Goal: Transaction & Acquisition: Purchase product/service

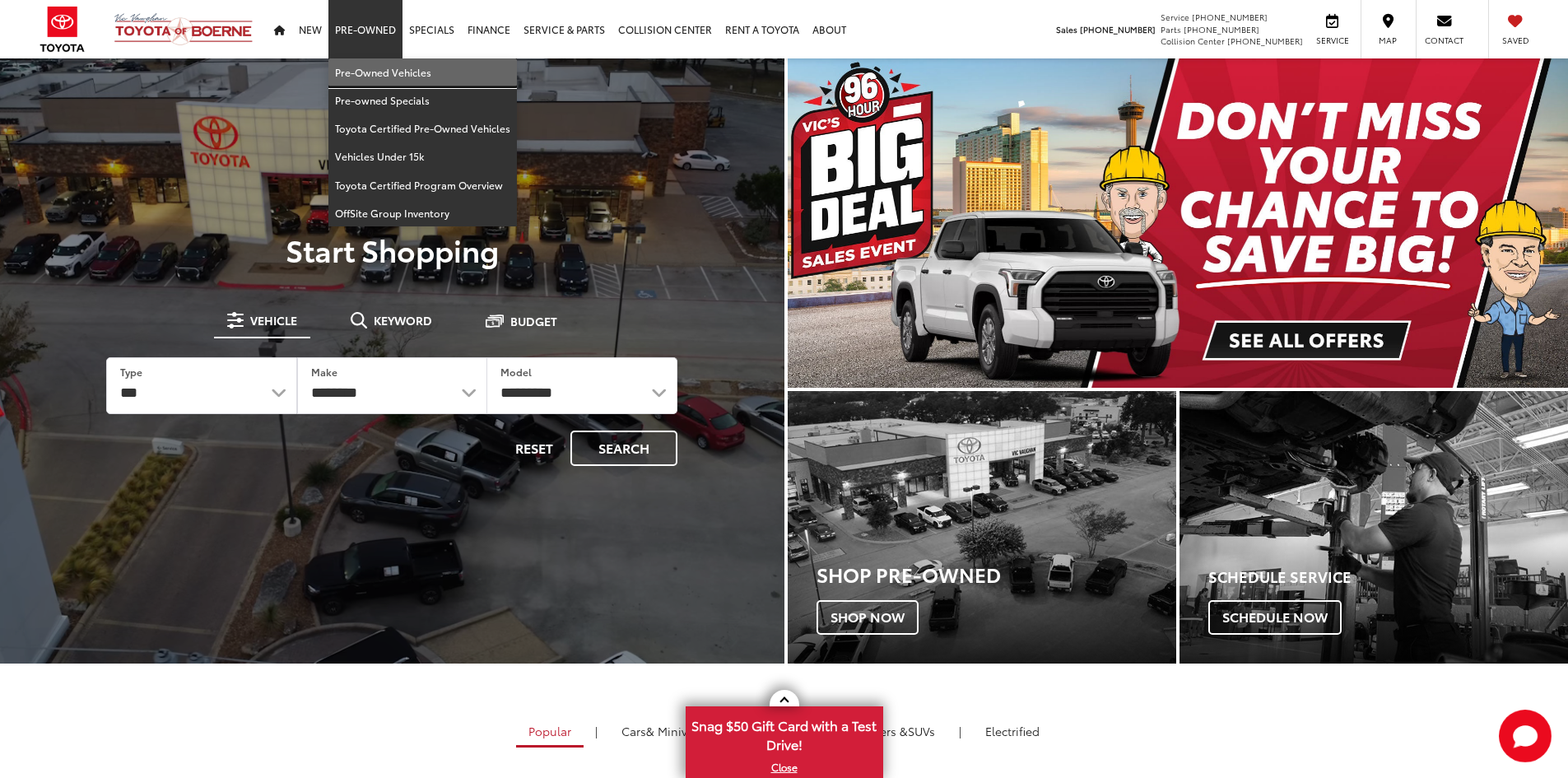
click at [362, 70] on link "Pre-Owned Vehicles" at bounding box center [423, 73] width 188 height 28
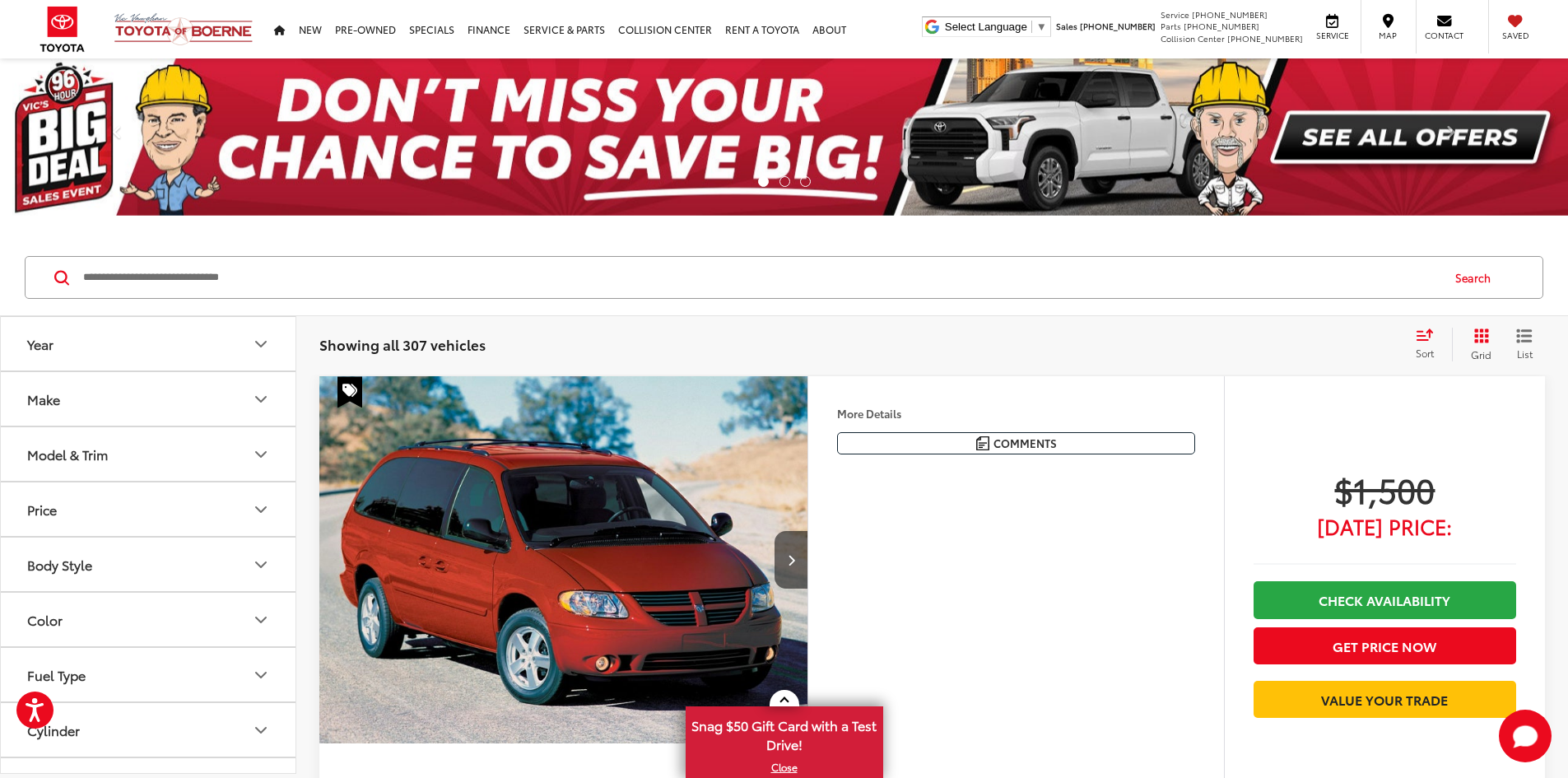
click at [1471, 332] on button "Grid" at bounding box center [1478, 344] width 52 height 33
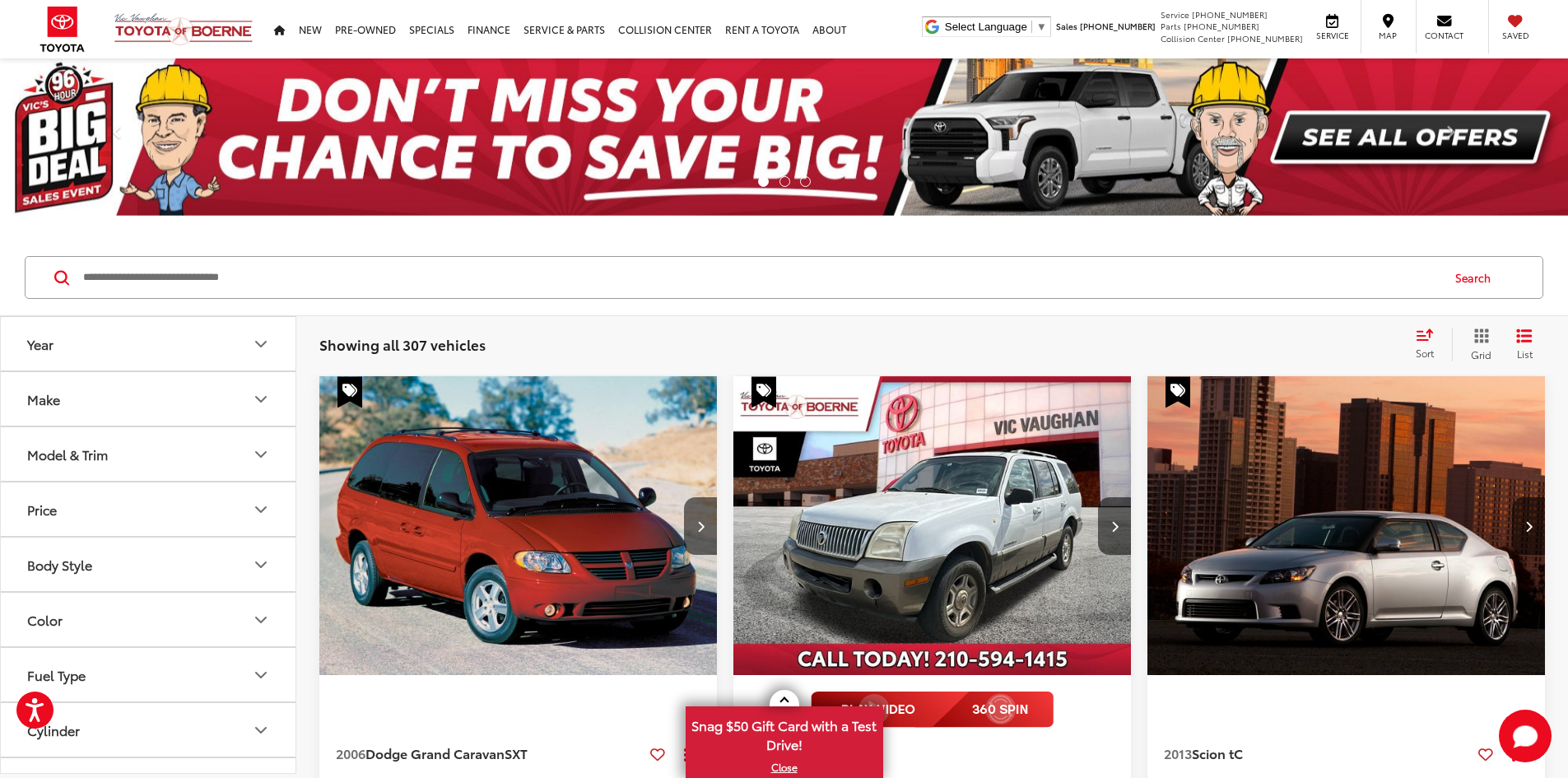
click at [1471, 332] on button "Grid" at bounding box center [1478, 344] width 52 height 33
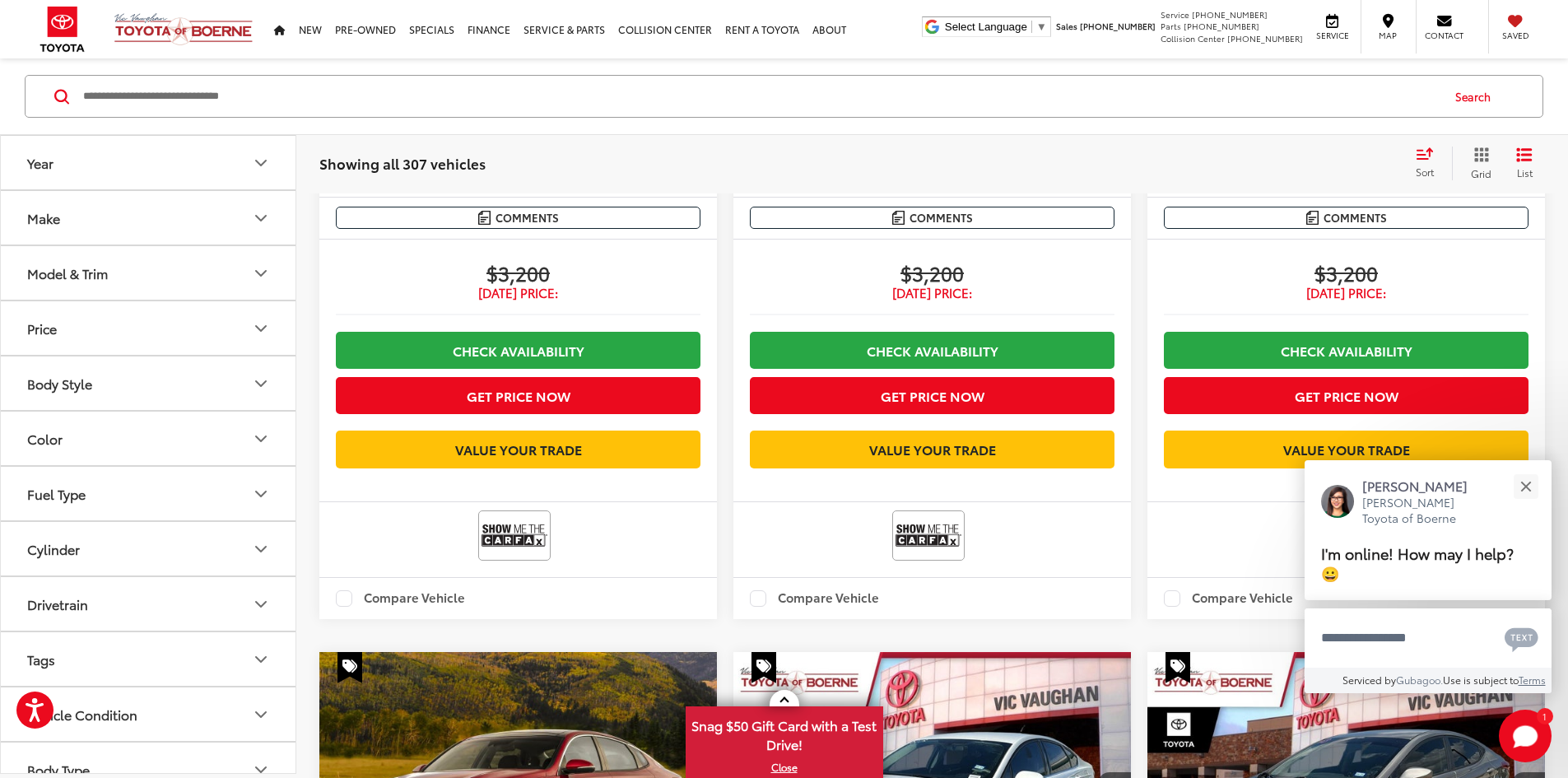
scroll to position [2964, 0]
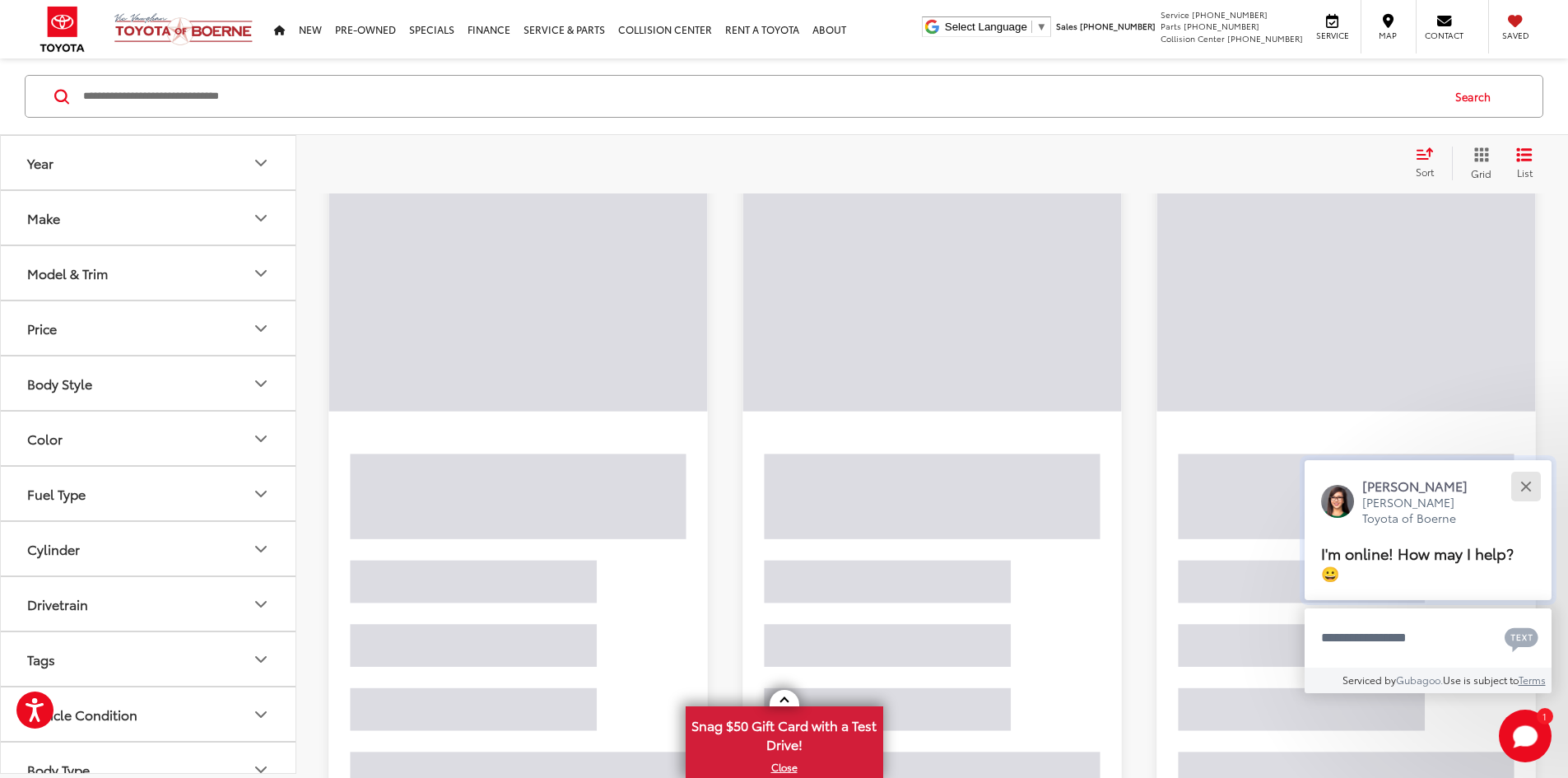
click at [1528, 486] on button "Close" at bounding box center [1525, 486] width 36 height 36
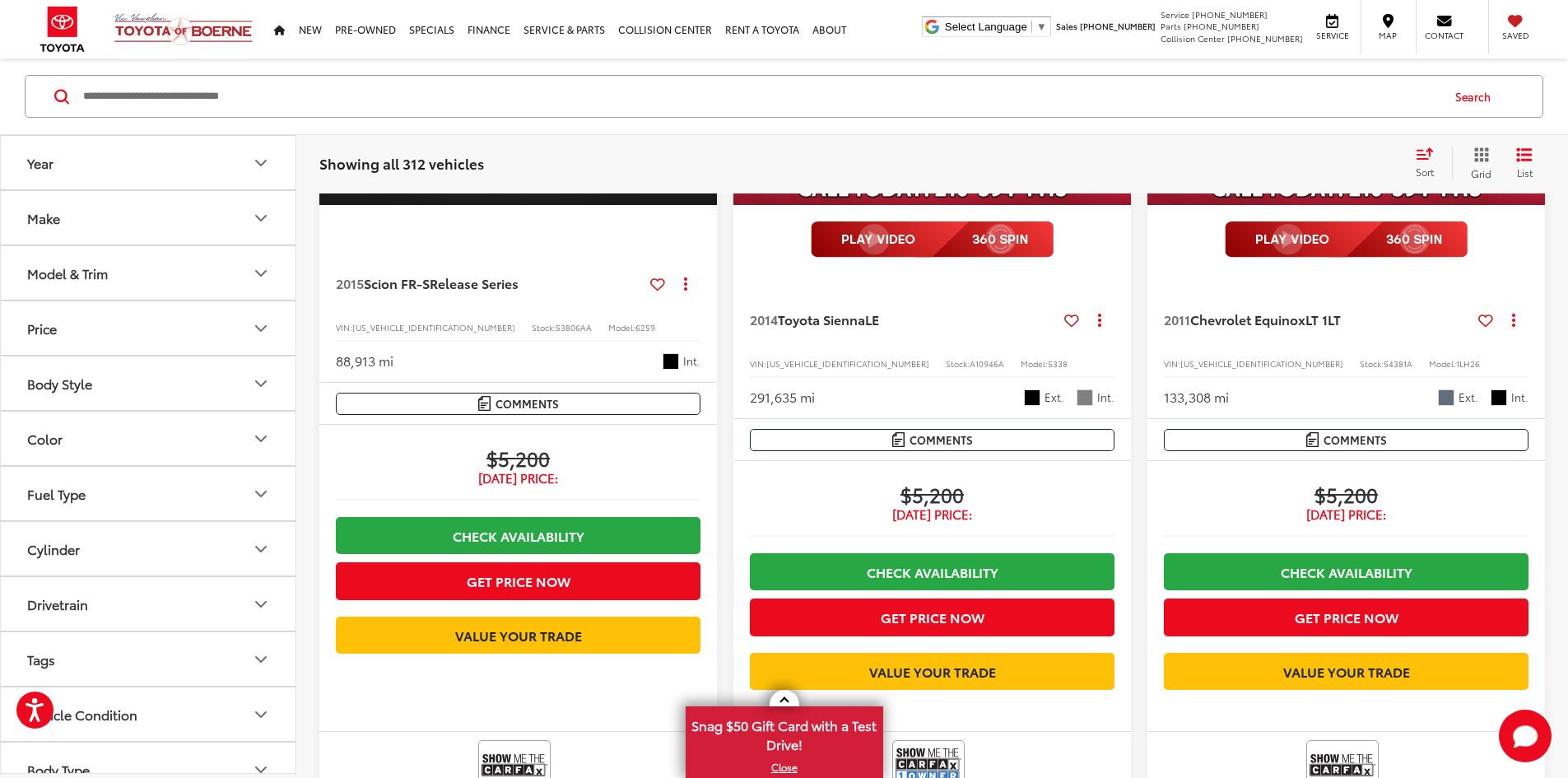
scroll to position [5818, 0]
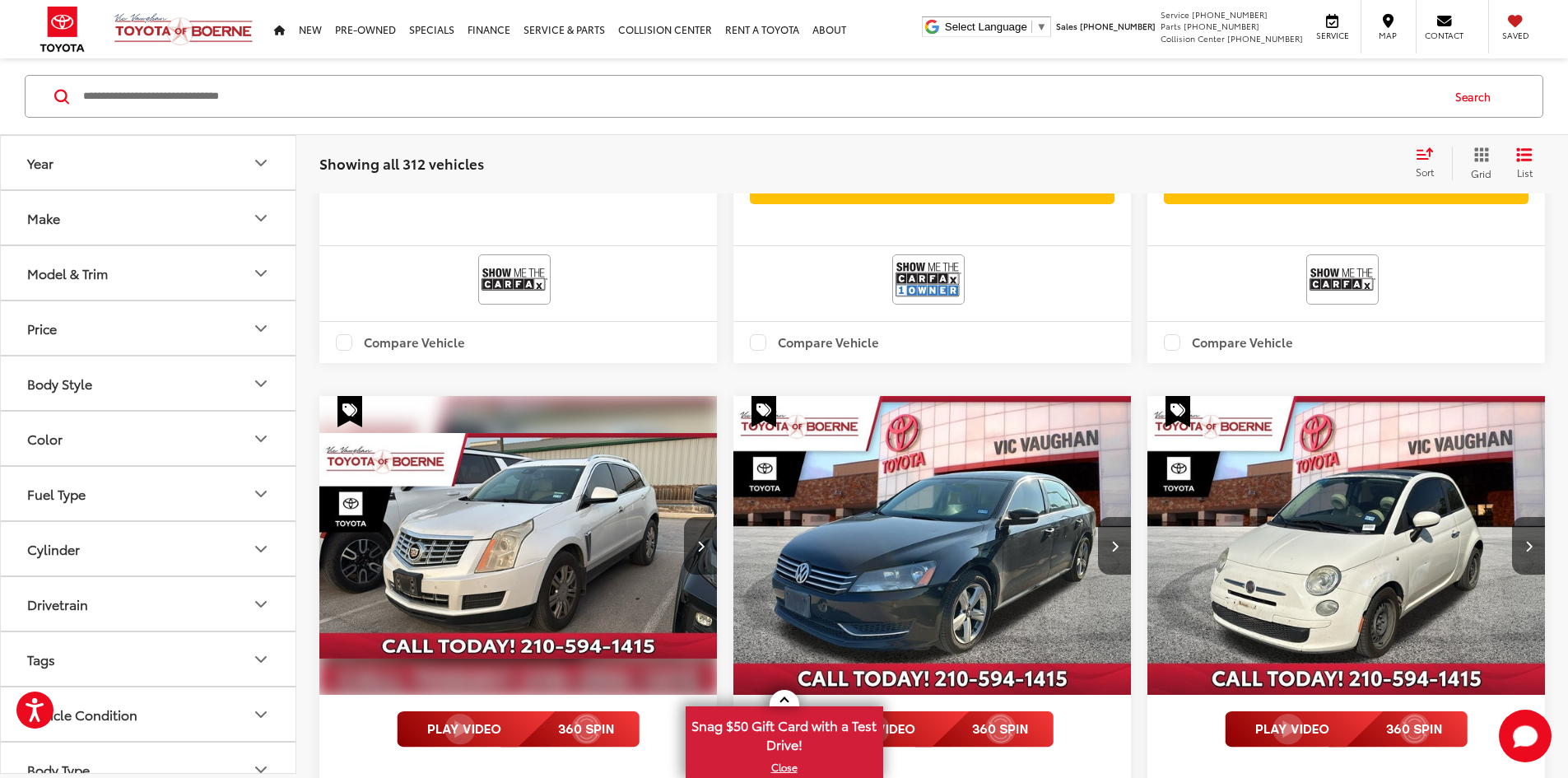
click at [159, 225] on button "Make" at bounding box center [149, 217] width 296 height 54
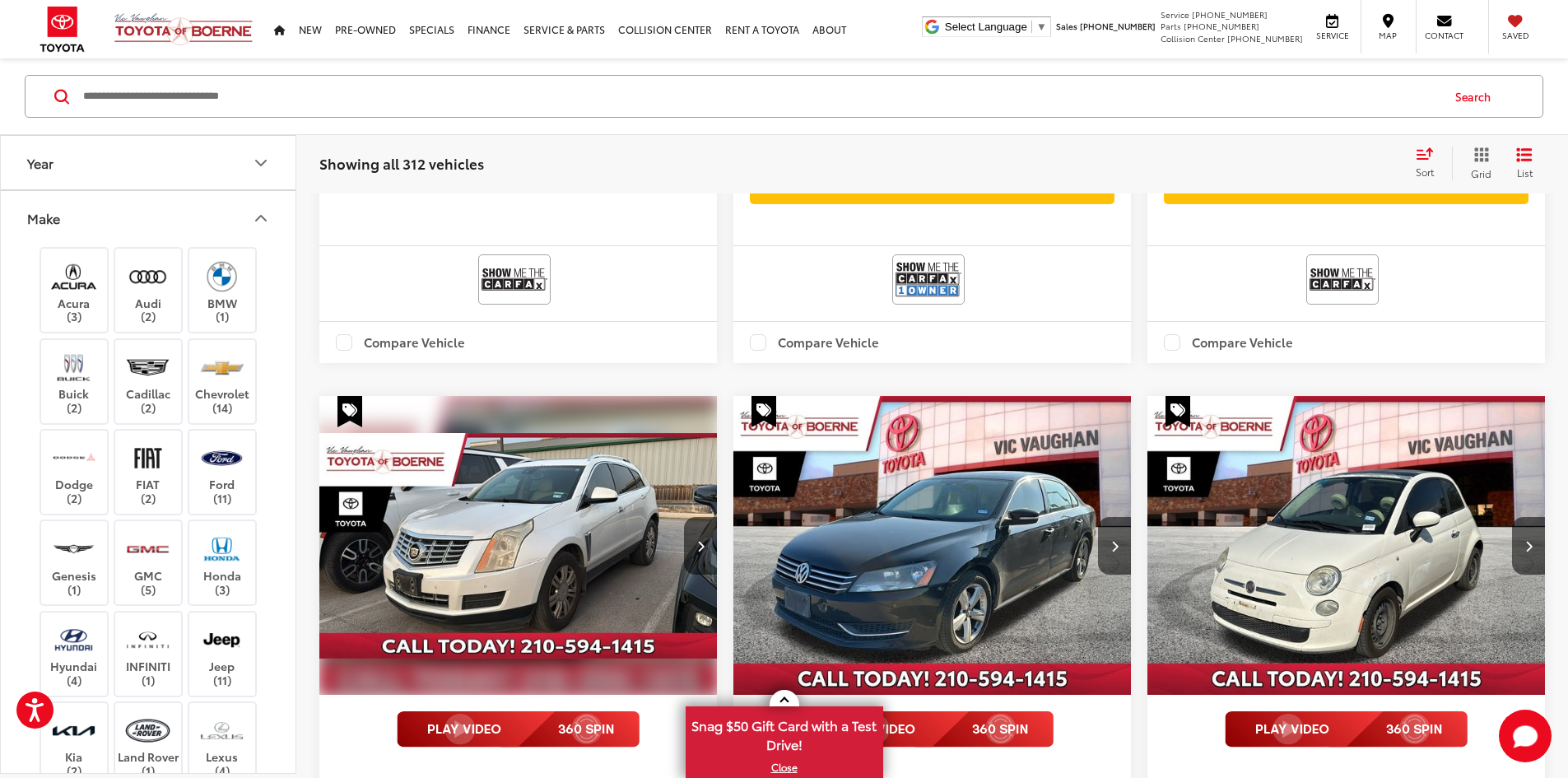
click at [215, 216] on button "Make" at bounding box center [149, 217] width 296 height 54
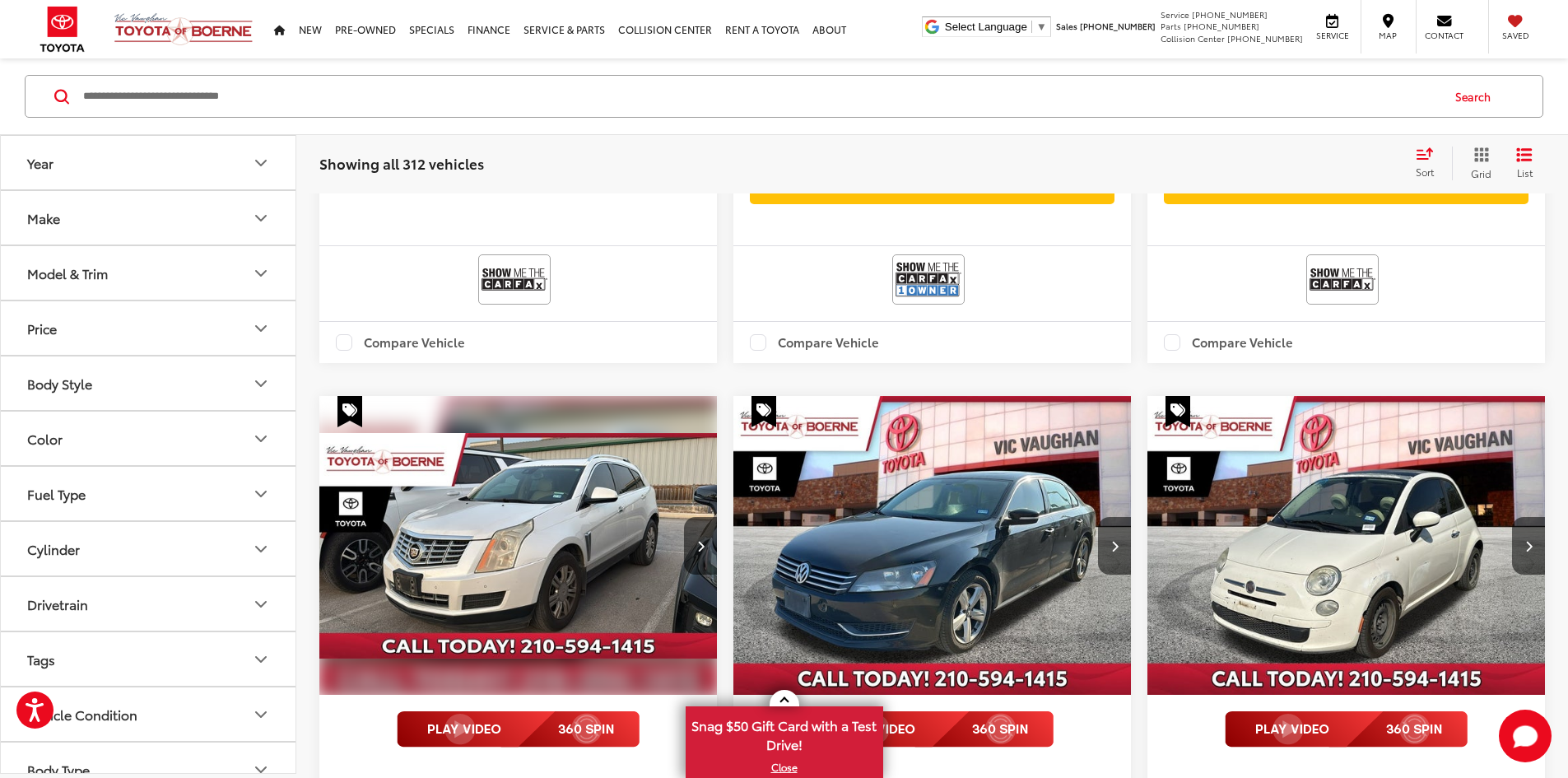
click at [139, 286] on button "Model & Trim" at bounding box center [149, 273] width 296 height 54
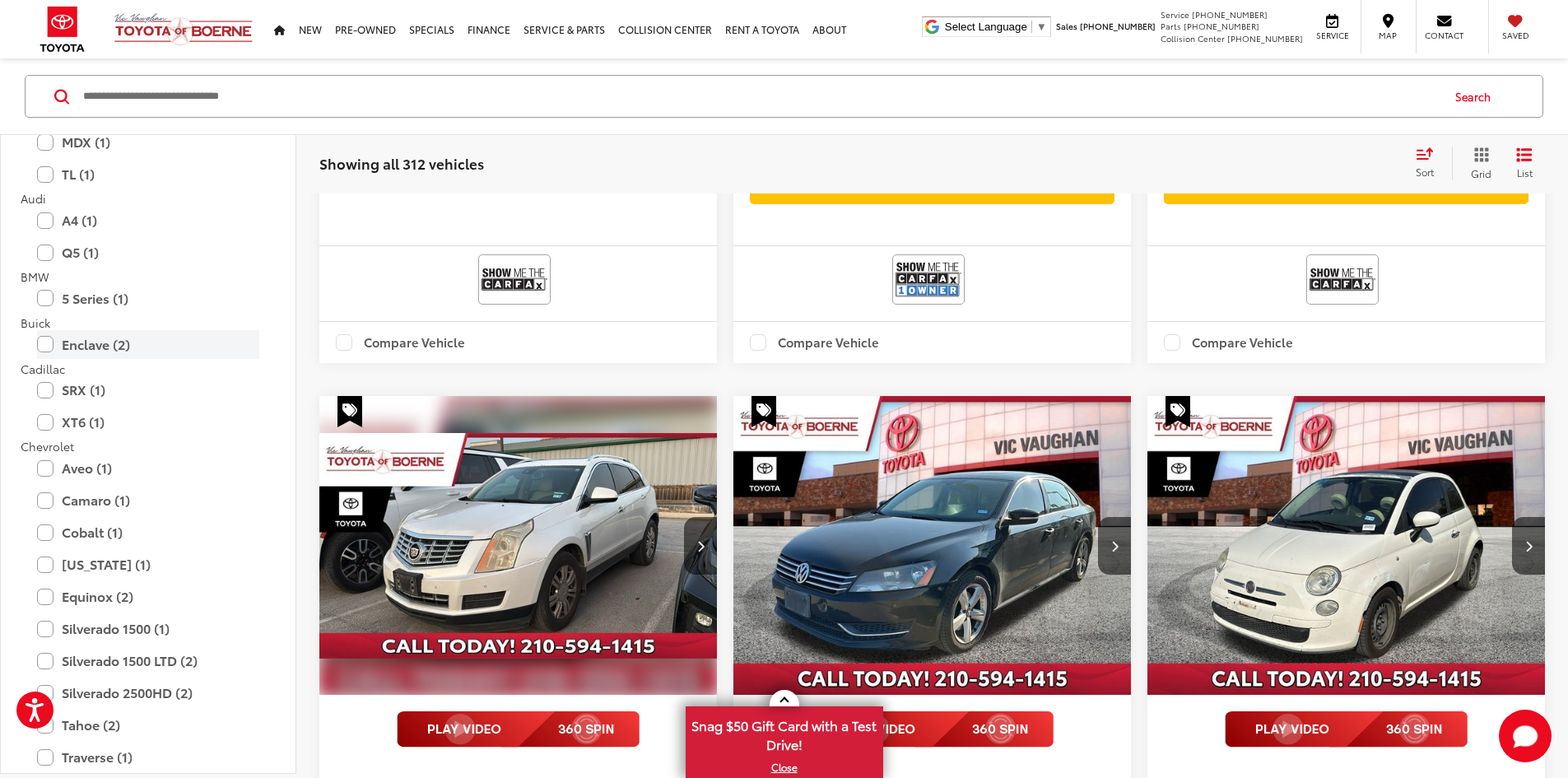
scroll to position [247, 0]
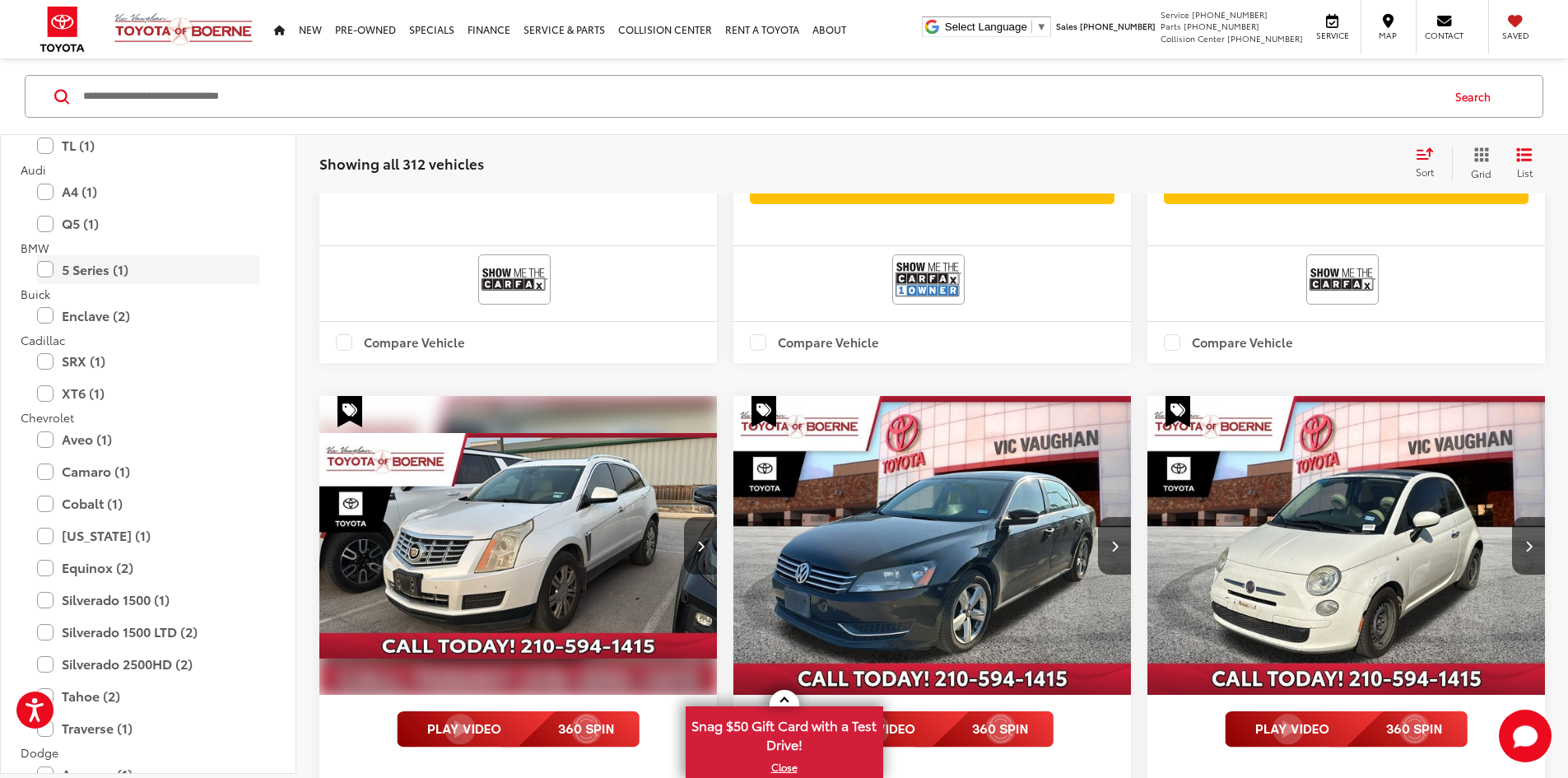
click at [38, 272] on label "5 Series (1)" at bounding box center [148, 268] width 222 height 29
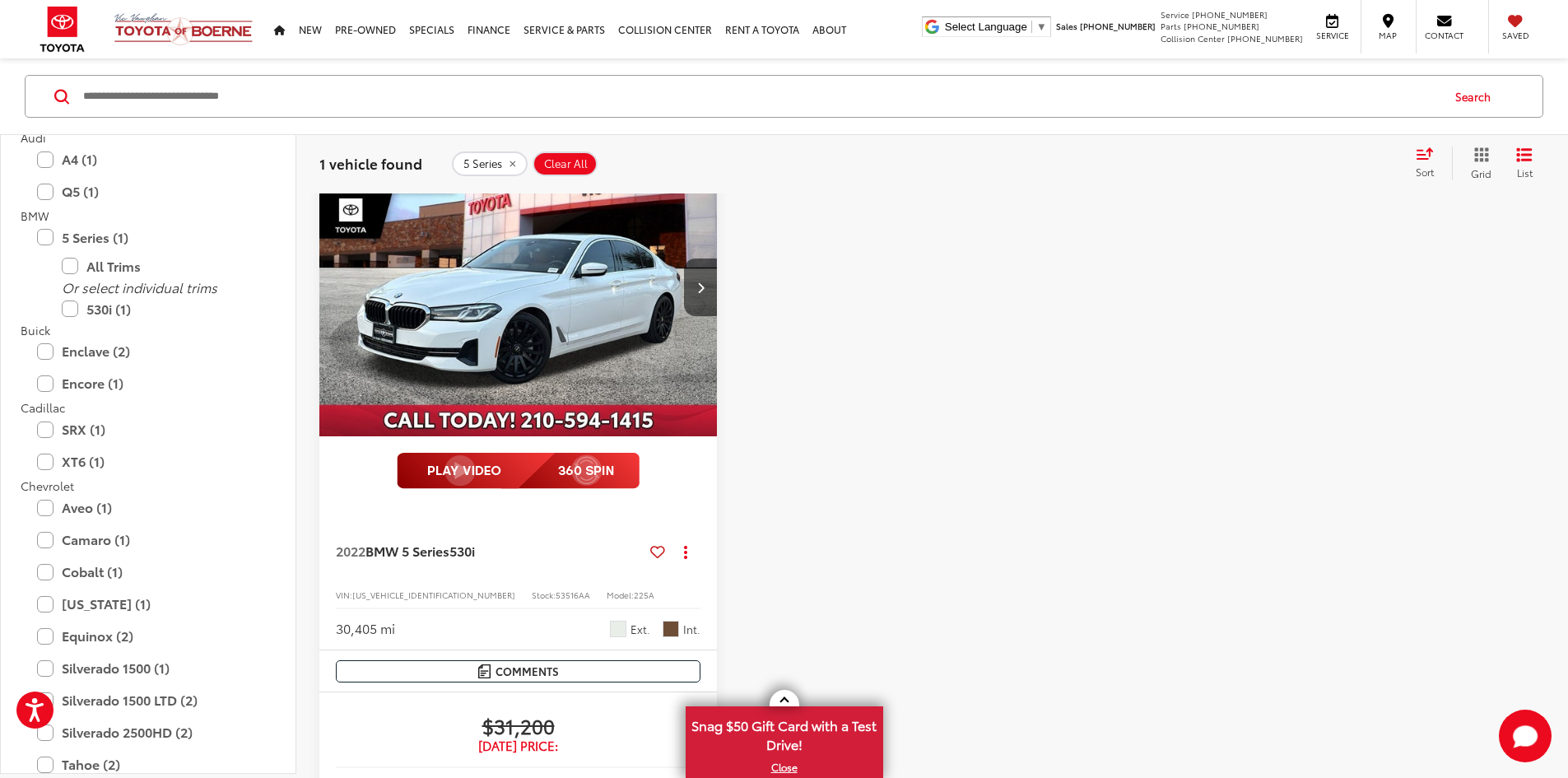
scroll to position [182, 0]
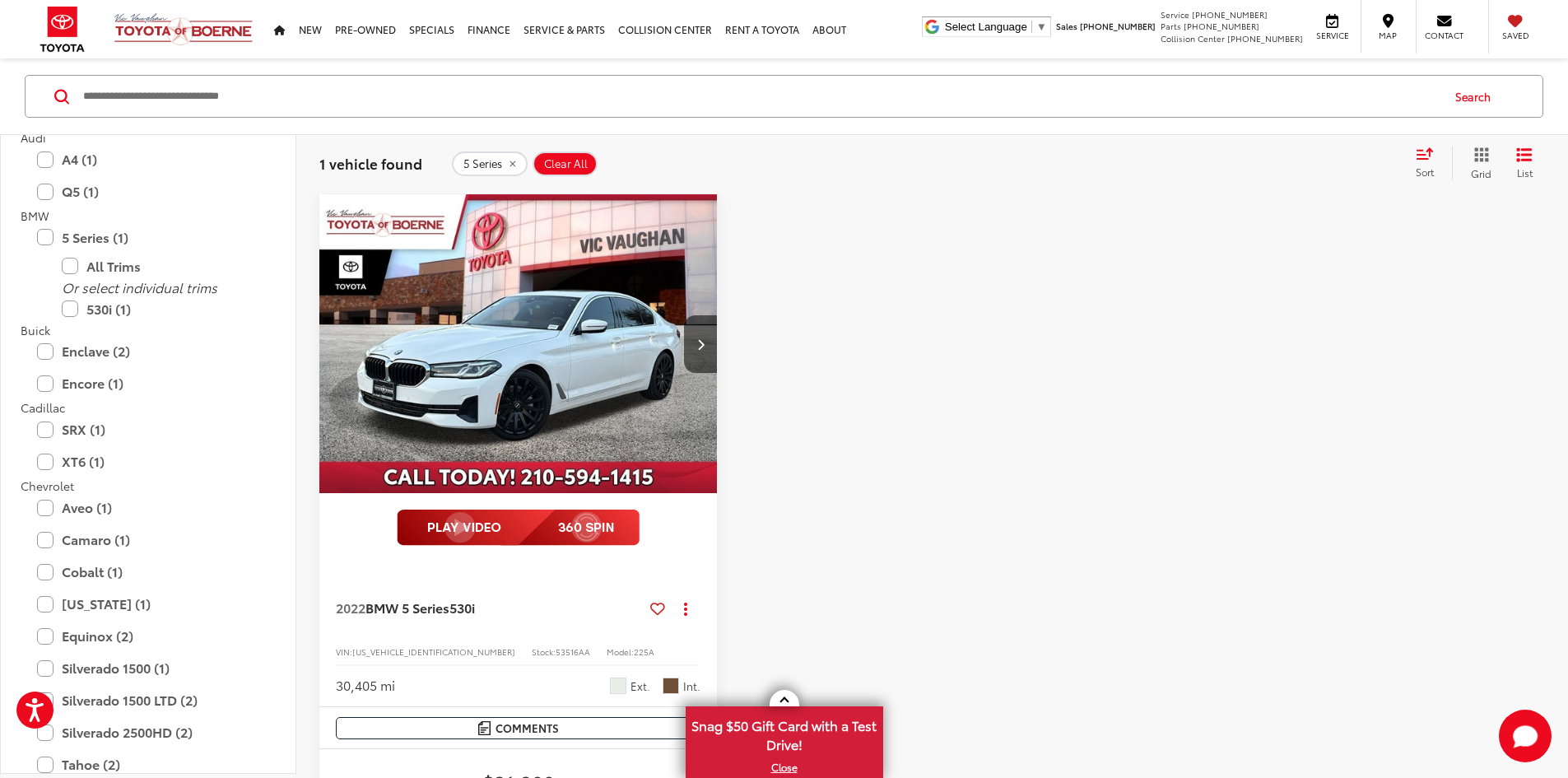
click at [38, 272] on div "All Trims" at bounding box center [148, 265] width 255 height 29
click at [53, 241] on label "5 Series (1)" at bounding box center [148, 236] width 222 height 29
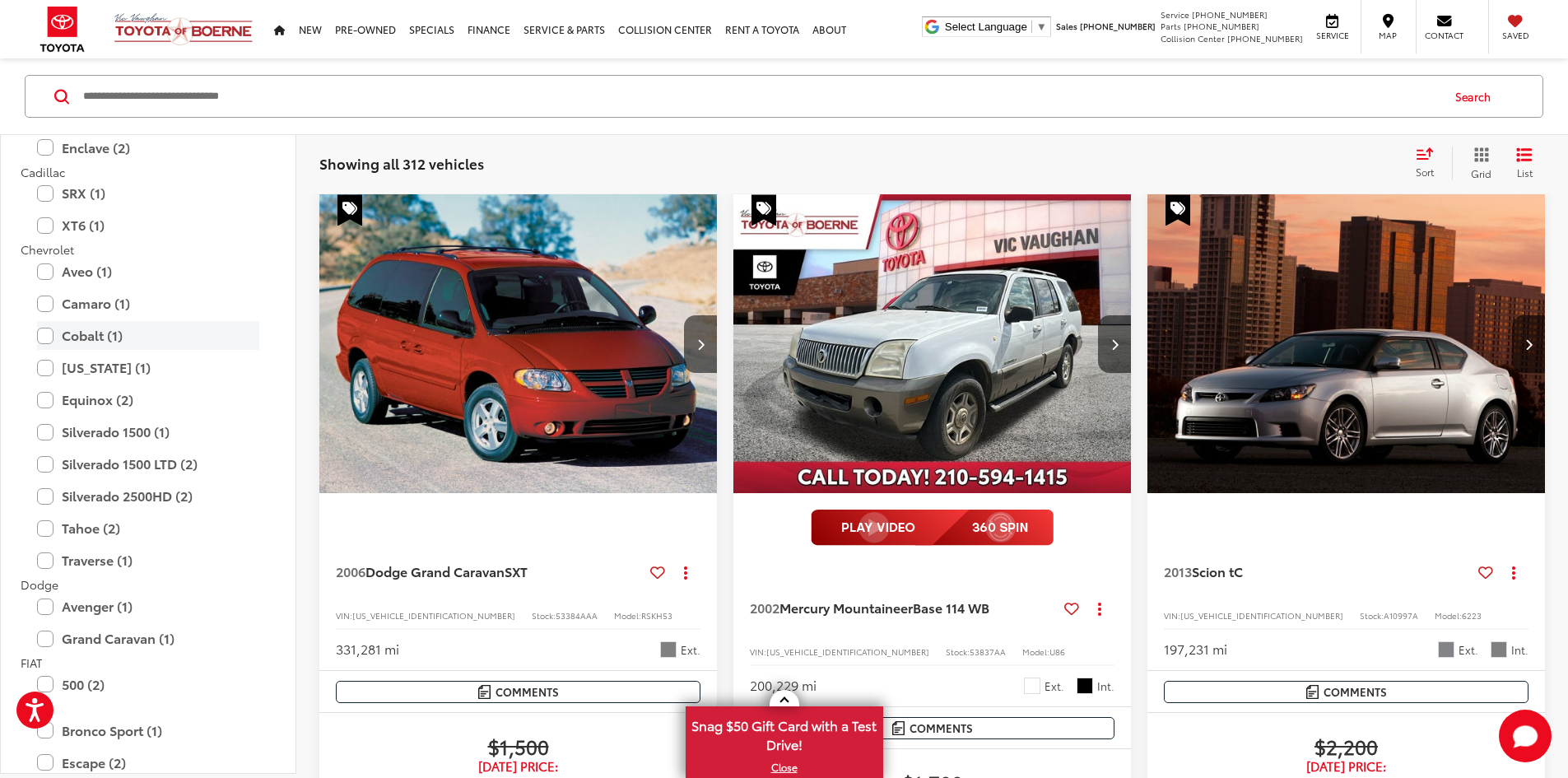
scroll to position [444, 0]
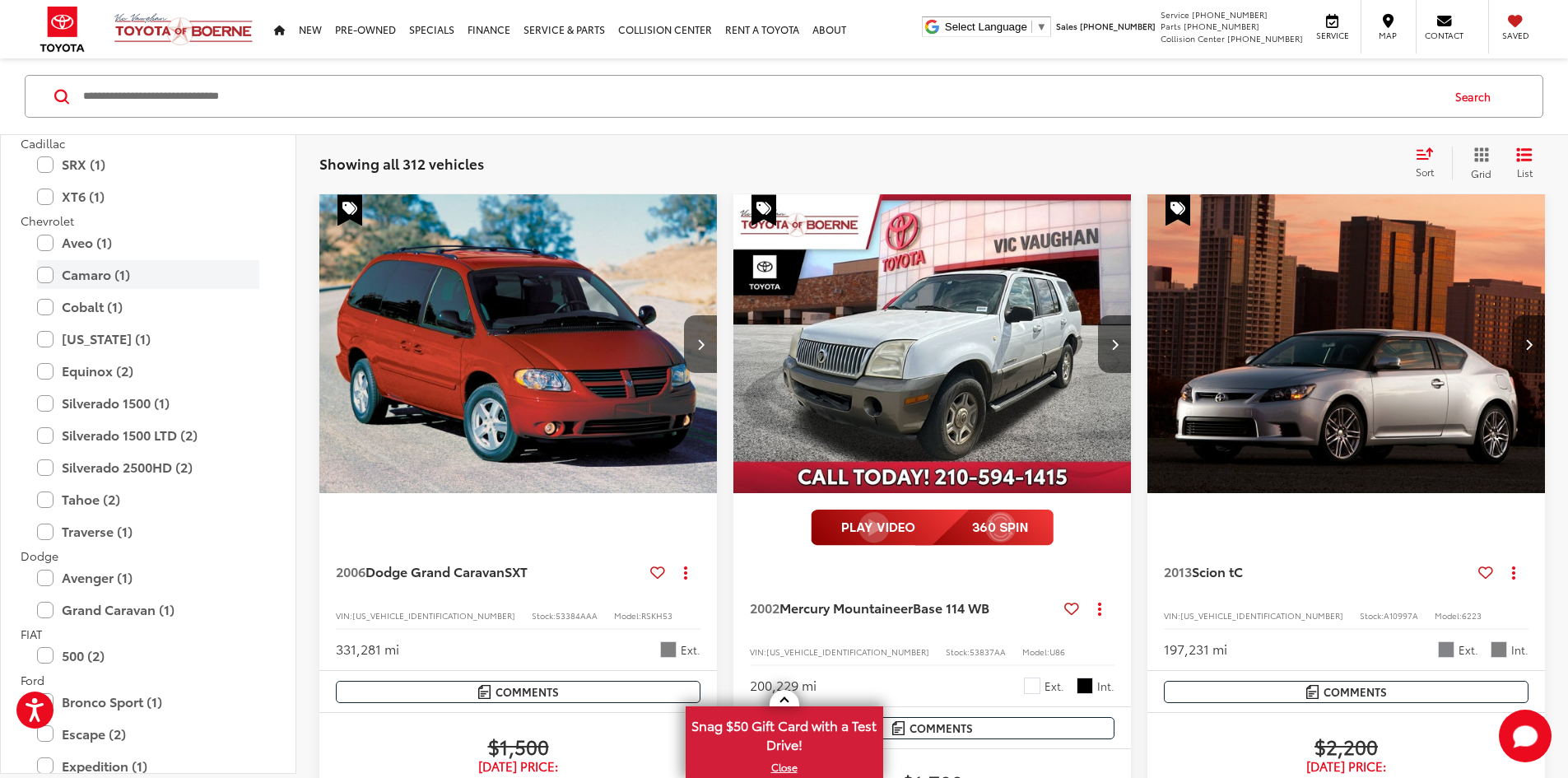
click at [40, 277] on label "Camaro (1)" at bounding box center [148, 274] width 222 height 29
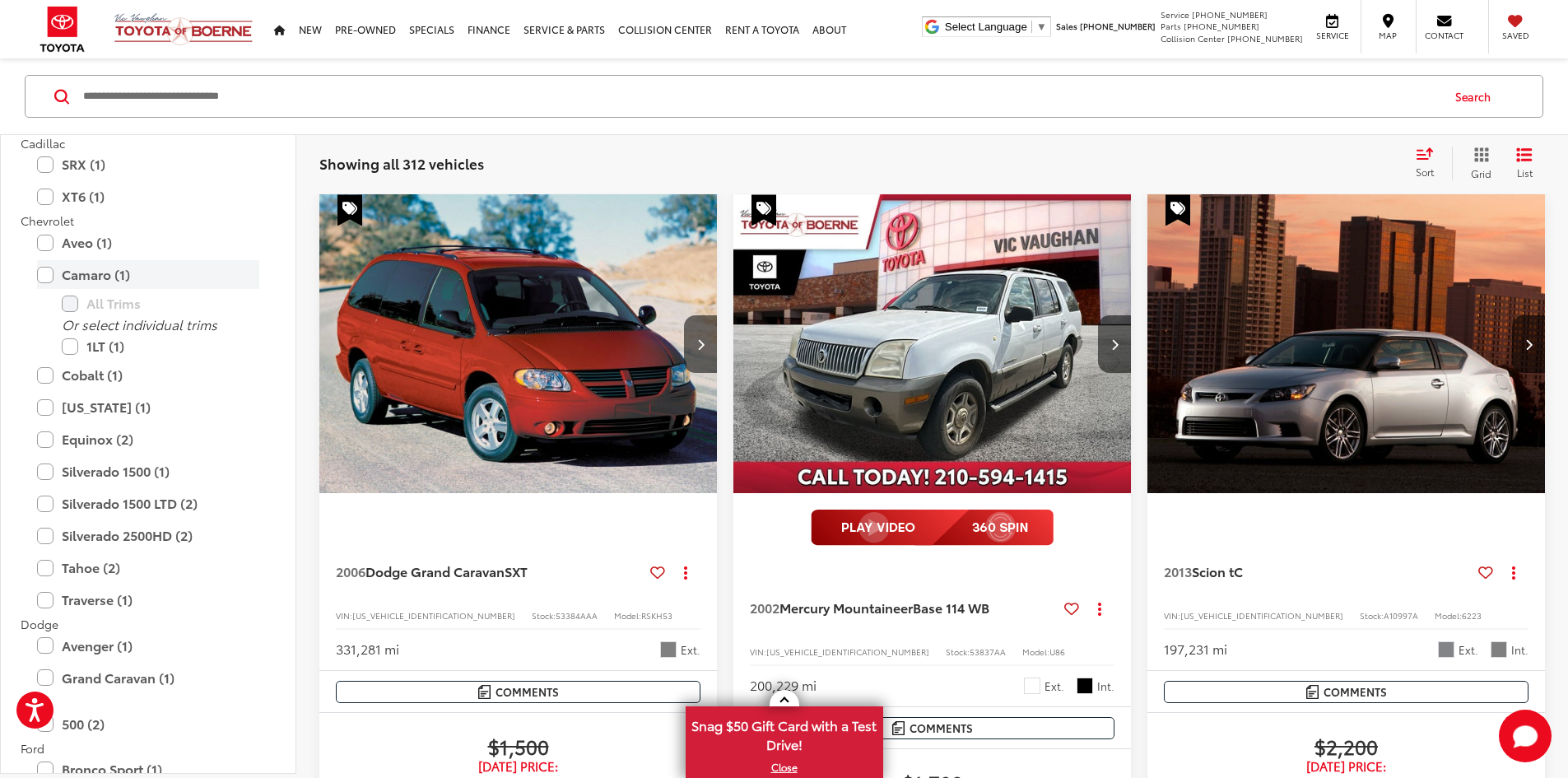
click at [40, 277] on label "Camaro (1)" at bounding box center [148, 274] width 222 height 29
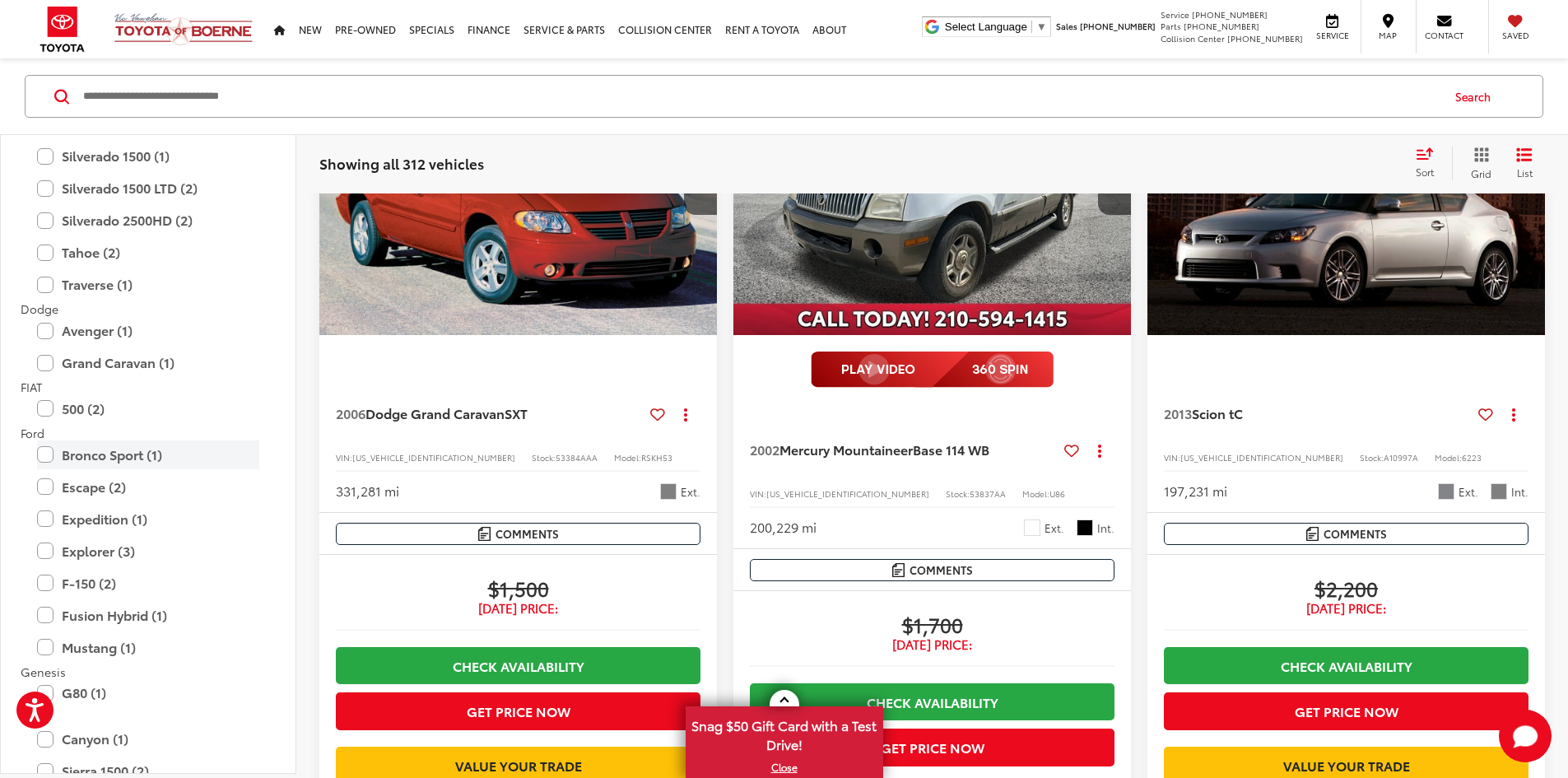
scroll to position [347, 0]
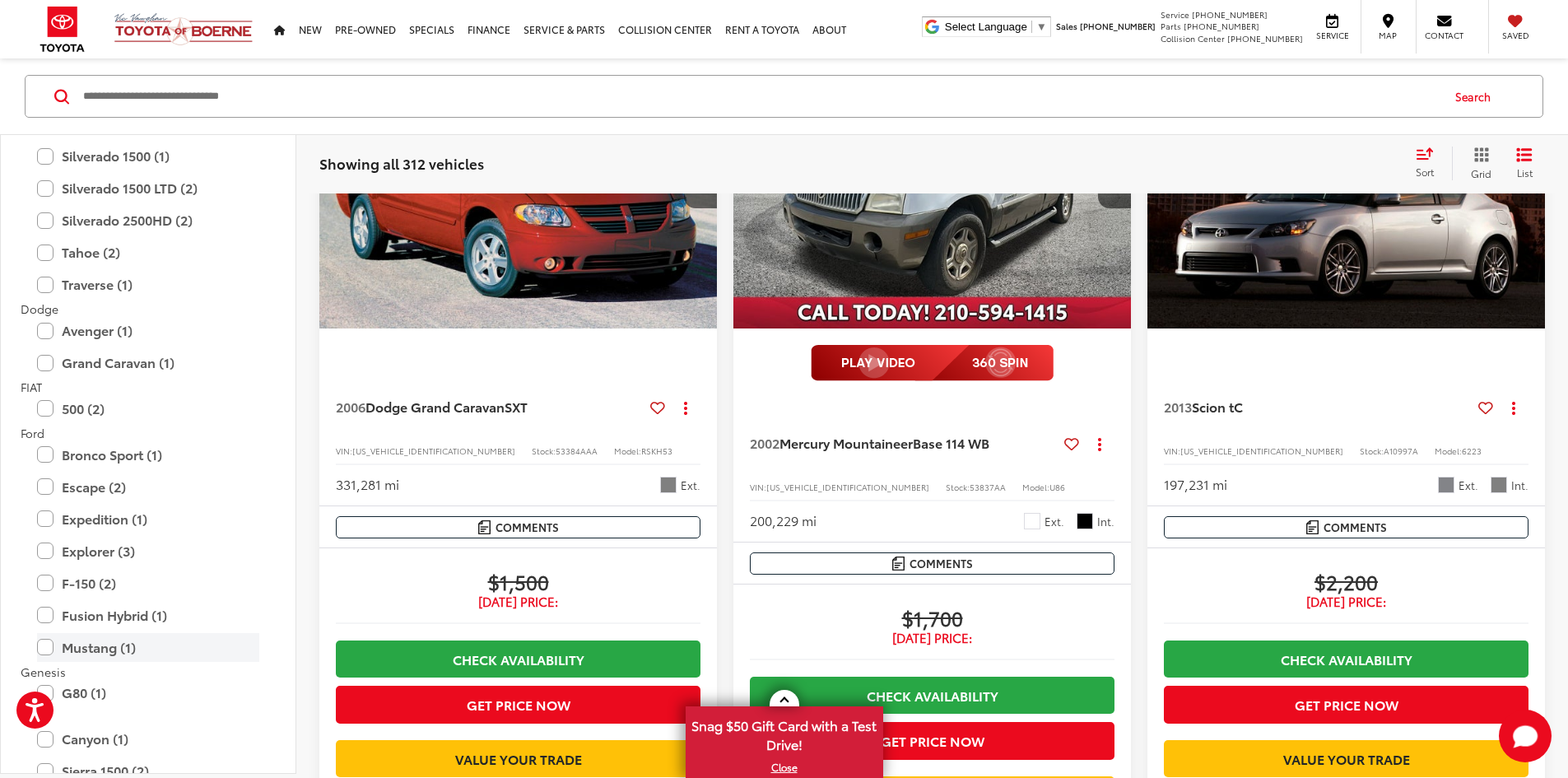
click at [48, 647] on label "Mustang (1)" at bounding box center [148, 647] width 222 height 29
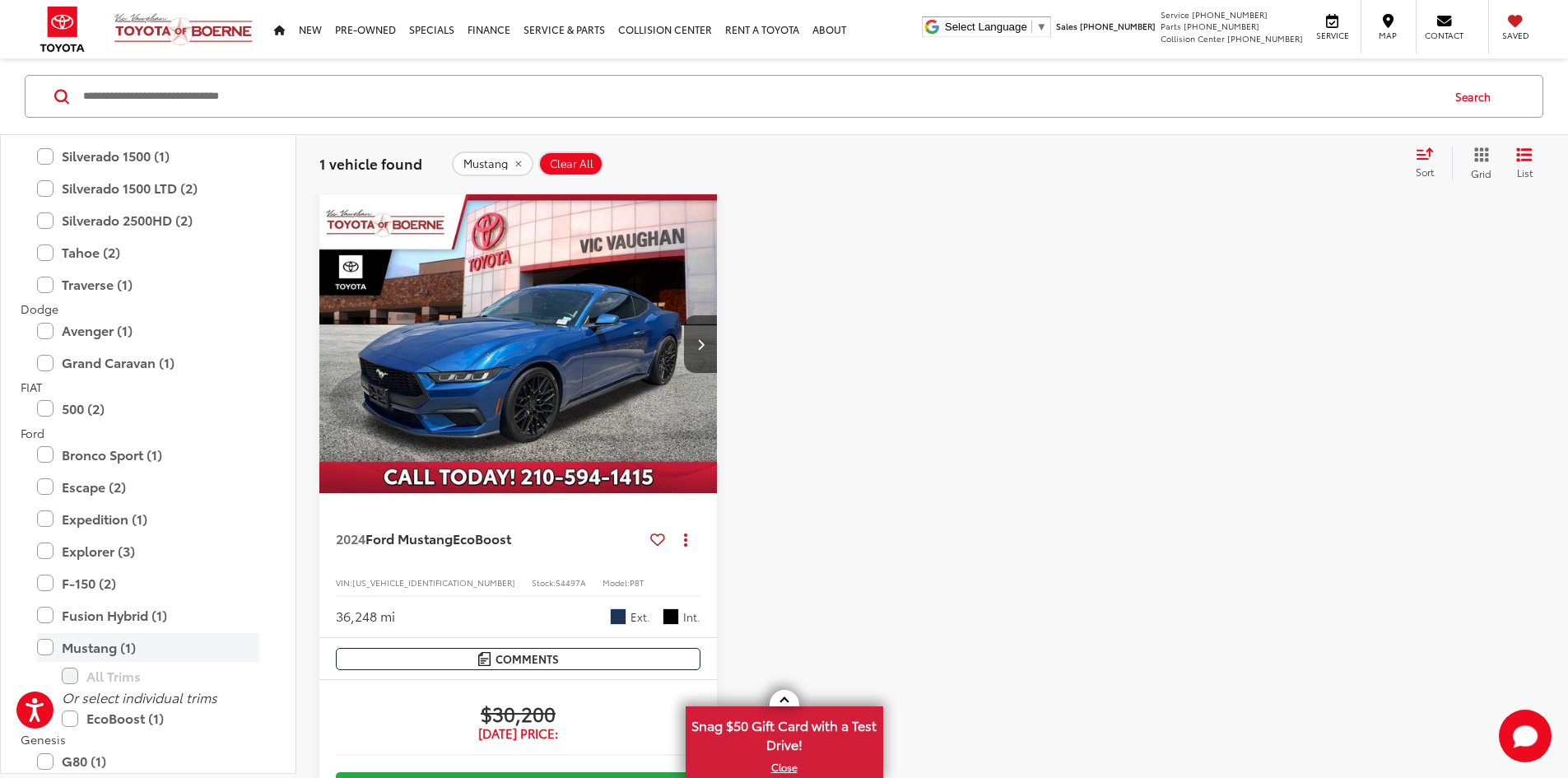
click at [48, 647] on label "Mustang (1)" at bounding box center [148, 647] width 222 height 29
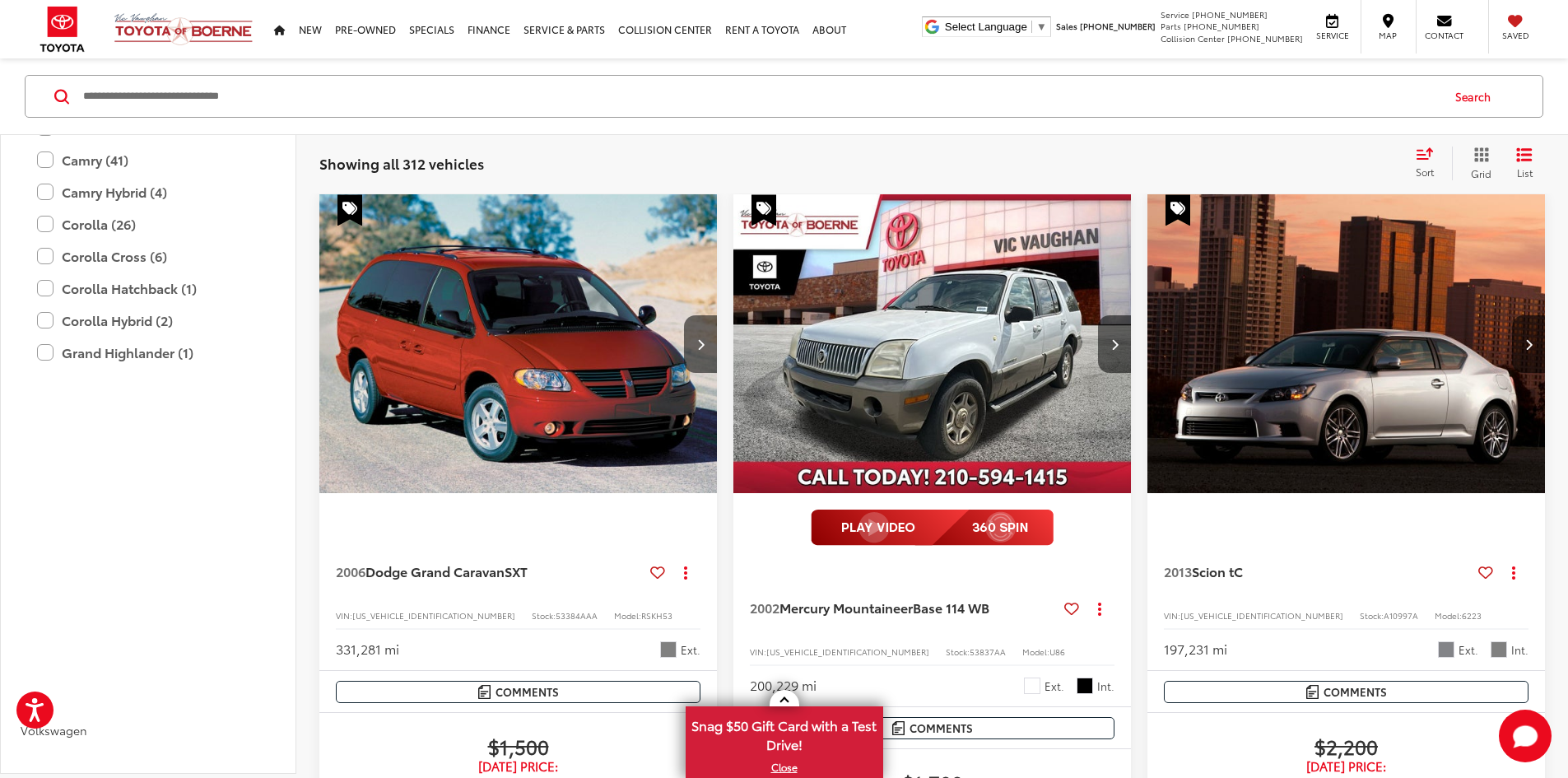
scroll to position [2584, 0]
